Goal: Transaction & Acquisition: Purchase product/service

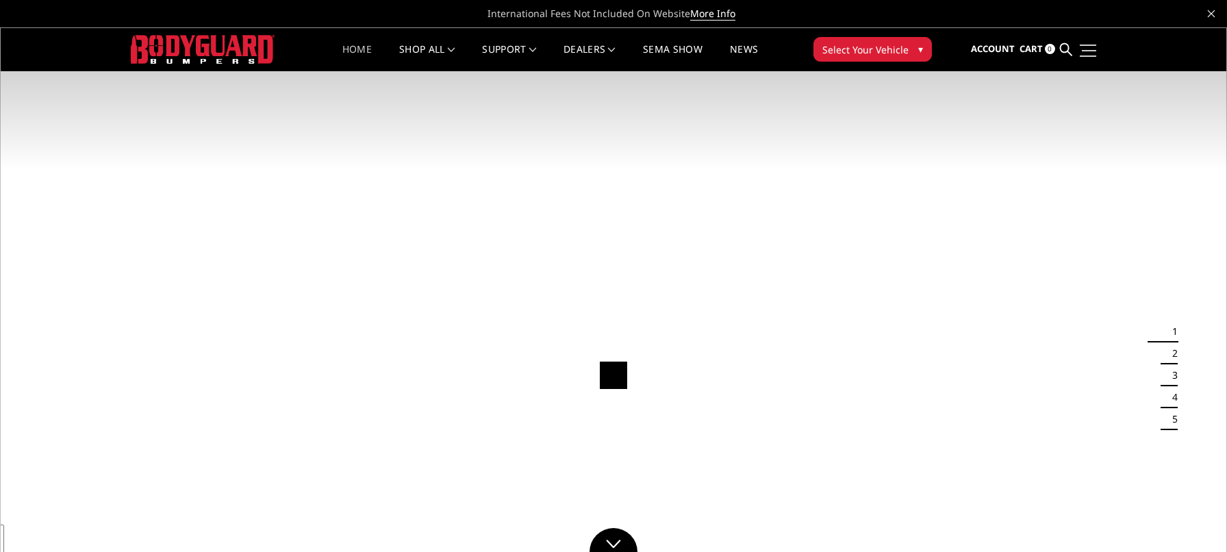
click at [1092, 47] on link at bounding box center [1086, 50] width 19 height 14
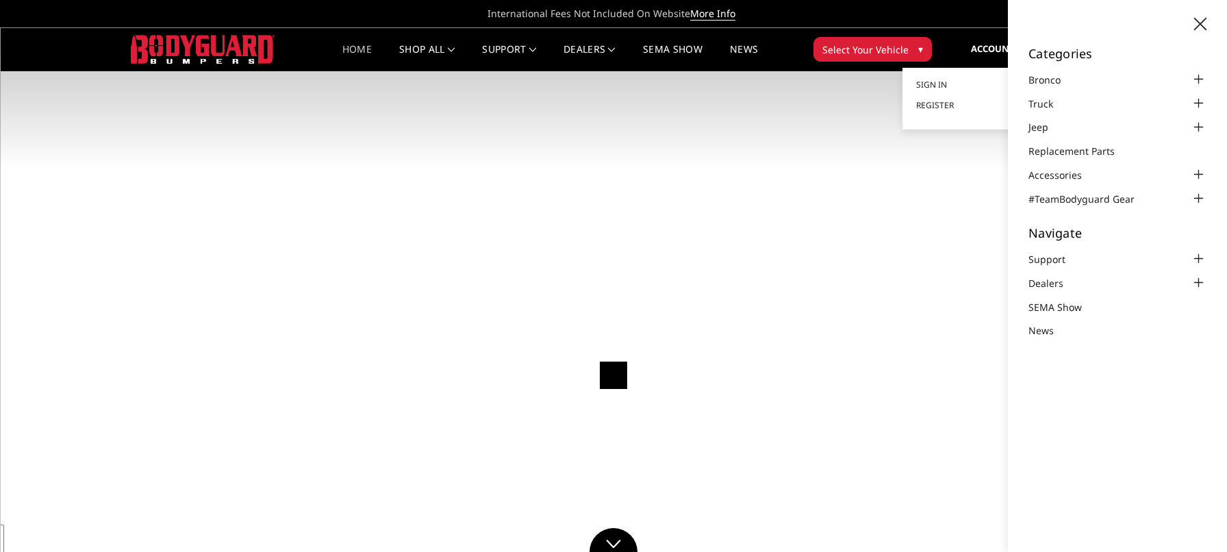
click at [997, 52] on span "Account" at bounding box center [993, 48] width 44 height 12
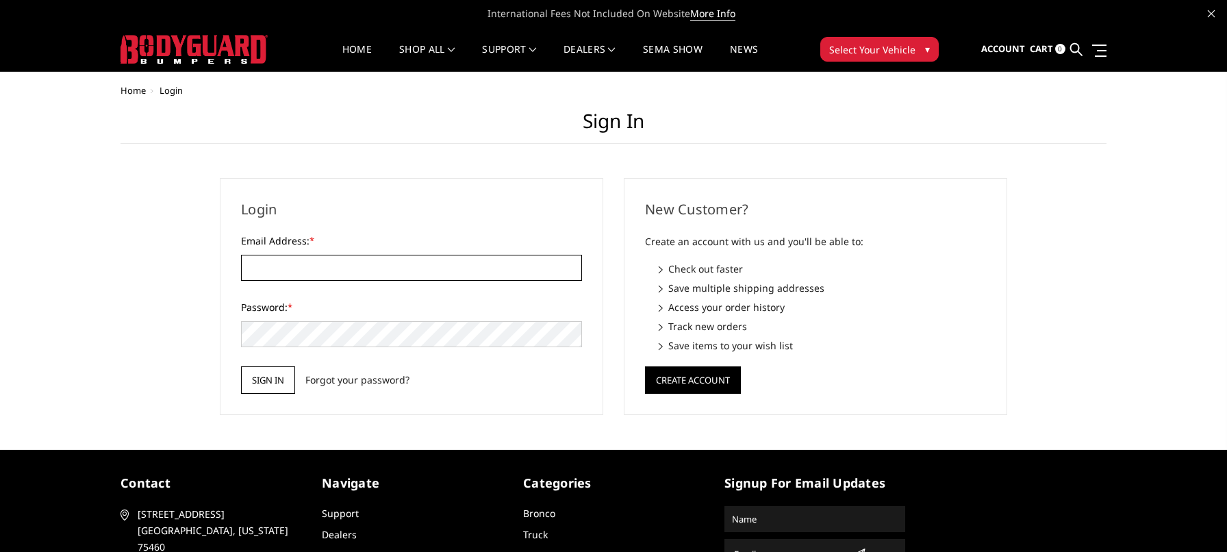
type input "andrew@rossmonsterdesign.com"
click at [278, 386] on input "Sign in" at bounding box center [268, 379] width 54 height 27
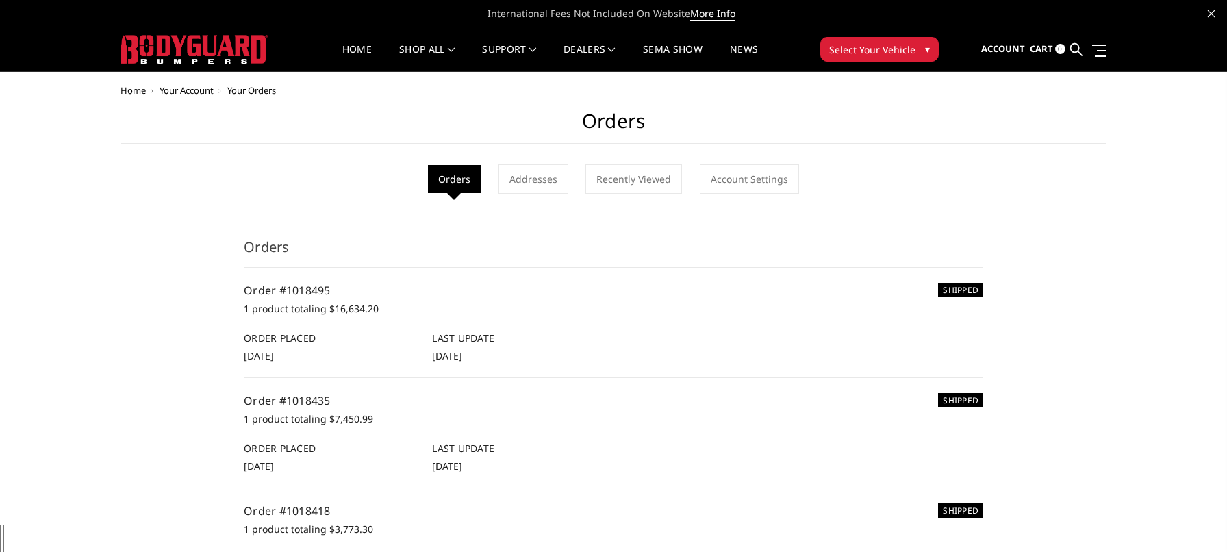
click at [297, 331] on h6 "Order Placed" at bounding box center [331, 338] width 174 height 14
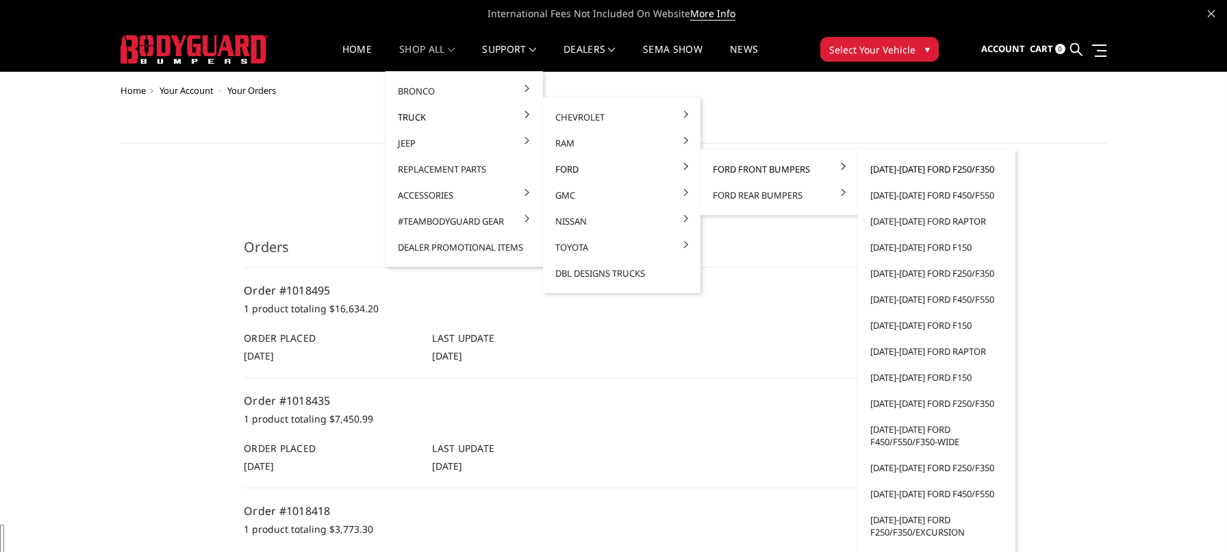
click at [930, 169] on link "[DATE]-[DATE] Ford F250/F350" at bounding box center [937, 169] width 147 height 26
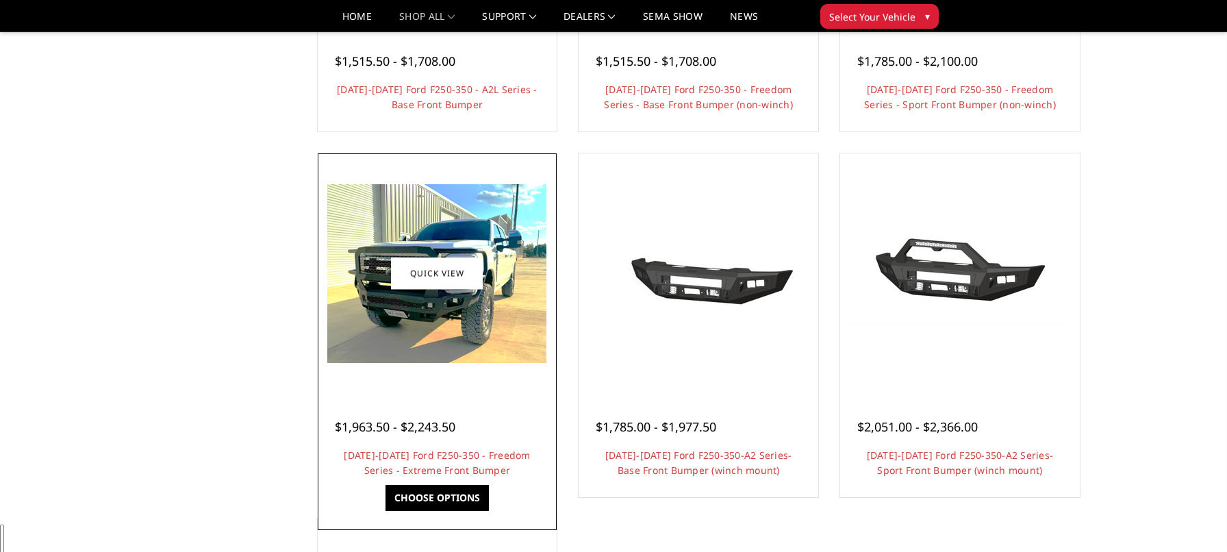
scroll to position [753, 0]
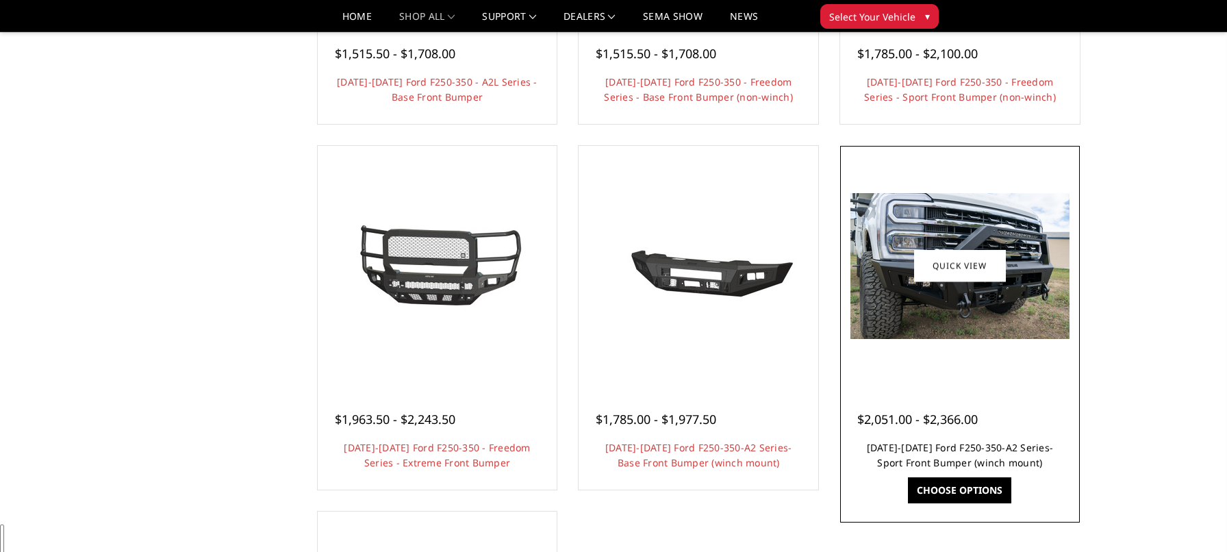
click at [996, 445] on link "2023-2025 Ford F250-350-A2 Series-Sport Front Bumper (winch mount)" at bounding box center [960, 455] width 187 height 28
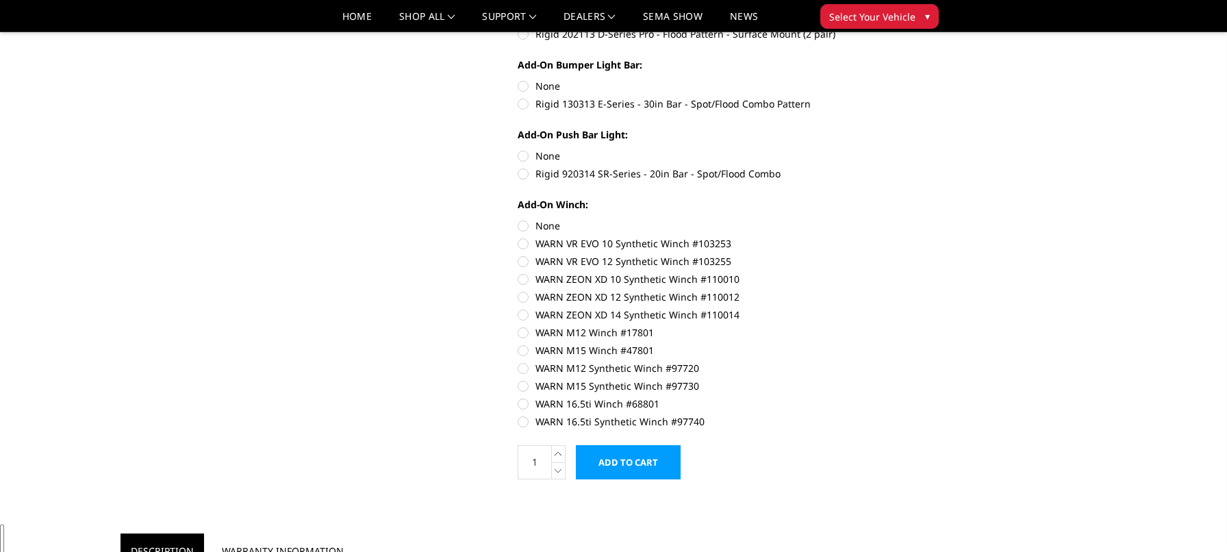
scroll to position [820, 0]
